Goal: Task Accomplishment & Management: Manage account settings

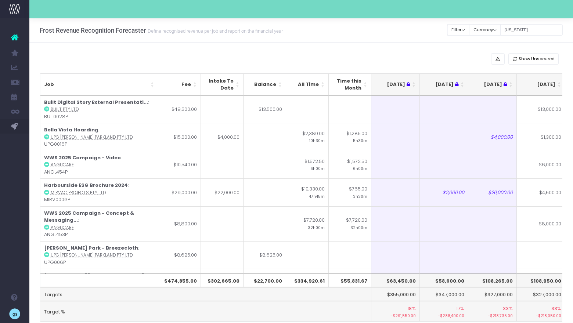
scroll to position [0, 137]
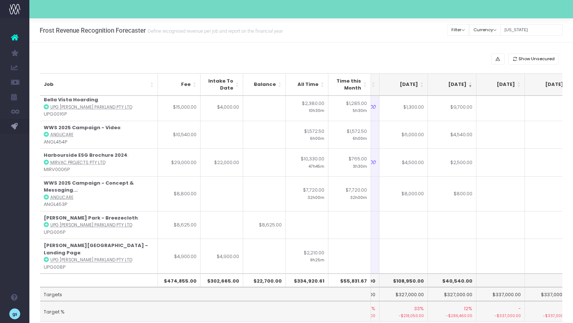
click at [525, 31] on input "[US_STATE]" at bounding box center [531, 29] width 62 height 11
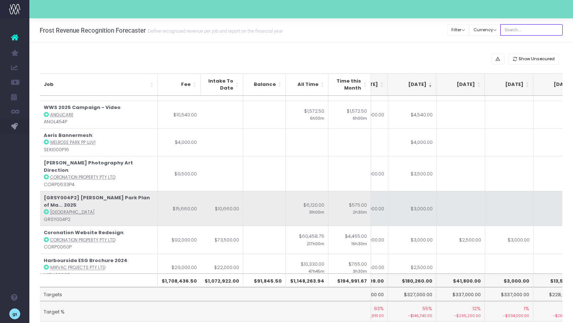
scroll to position [370, 177]
click at [421, 192] on td "$3,000.00" at bounding box center [412, 209] width 48 height 35
type input "$3,000.00"
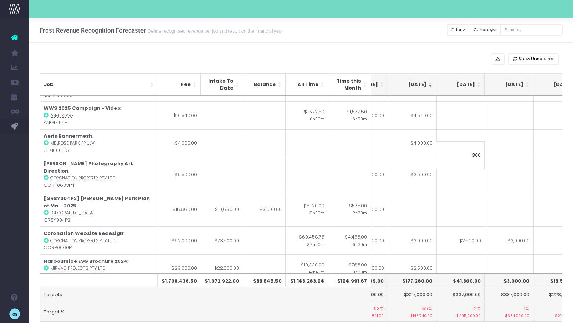
type input "3000"
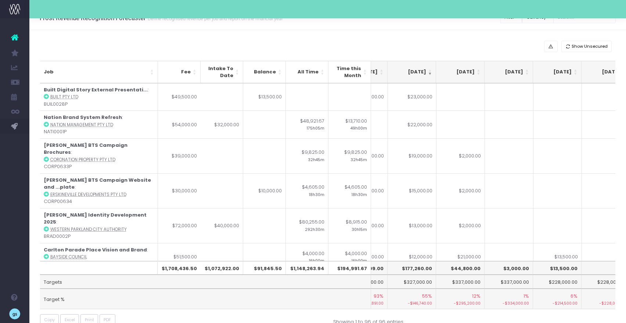
scroll to position [0, 0]
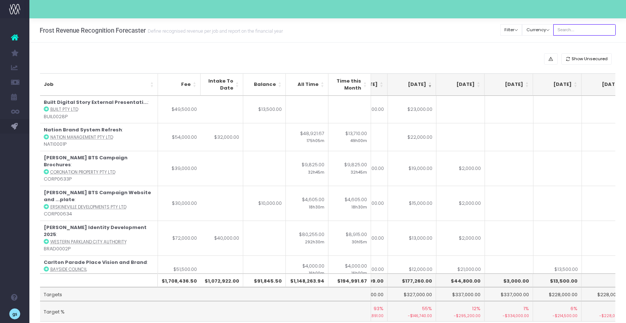
click at [572, 29] on input "text" at bounding box center [584, 29] width 62 height 11
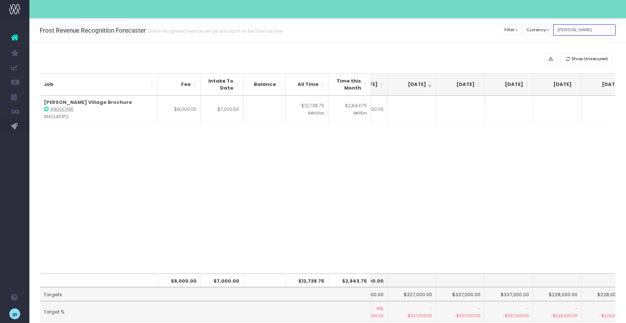
type input "[PERSON_NAME]"
click at [275, 160] on div "Job Fee Intake To Date Balance All Time Time this Month [DATE] Jun [DATE] Aug […" at bounding box center [327, 185] width 575 height 178
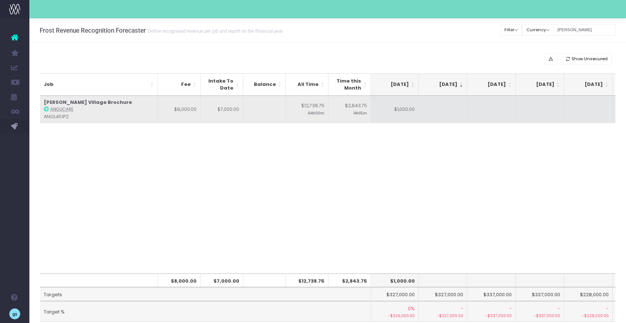
scroll to position [0, 135]
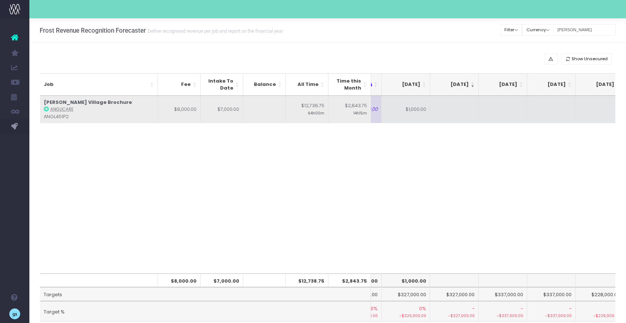
click at [410, 111] on td "$1,000.00" at bounding box center [405, 110] width 48 height 28
type input "$1,000.00"
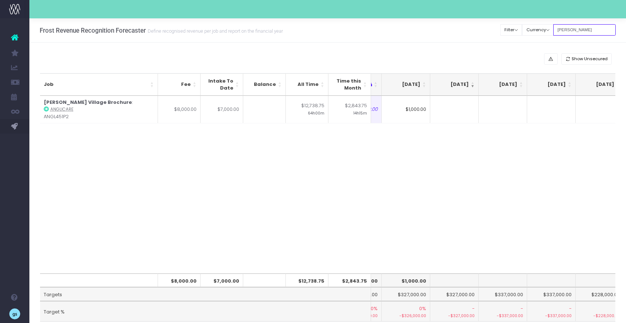
click at [572, 29] on input "[PERSON_NAME]" at bounding box center [584, 29] width 62 height 11
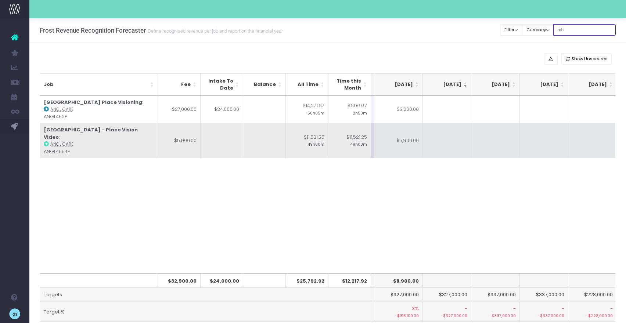
scroll to position [0, 142]
type input "roh"
click at [412, 137] on td "$5,900.00" at bounding box center [398, 140] width 48 height 35
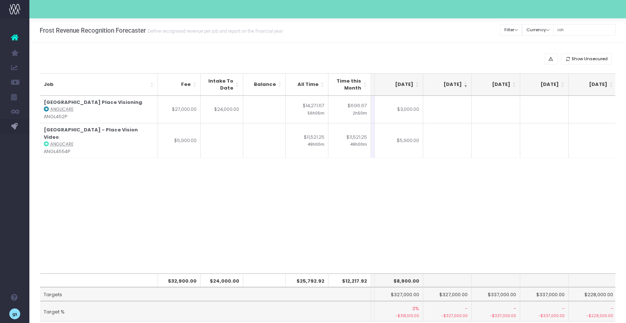
click at [420, 211] on div "Job Fee Intake To Date Balance All Time Time this Month [DATE] Jun [DATE] Aug […" at bounding box center [327, 185] width 575 height 178
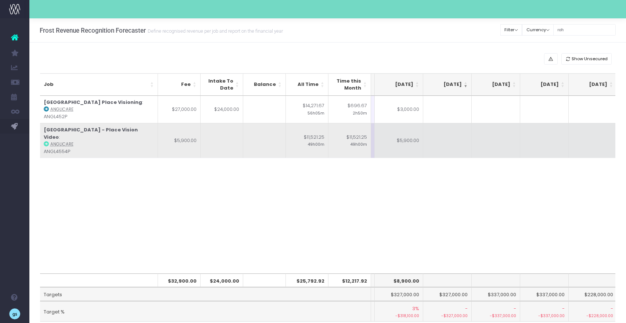
click at [402, 136] on td "$5,900.00" at bounding box center [398, 140] width 48 height 35
type input "1900"
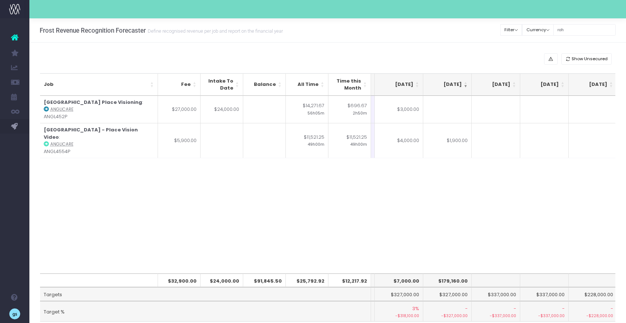
click at [306, 219] on div "Job Fee Intake To Date Balance All Time Time this Month [DATE] Jun [DATE] Aug […" at bounding box center [327, 185] width 575 height 178
